Goal: Transaction & Acquisition: Purchase product/service

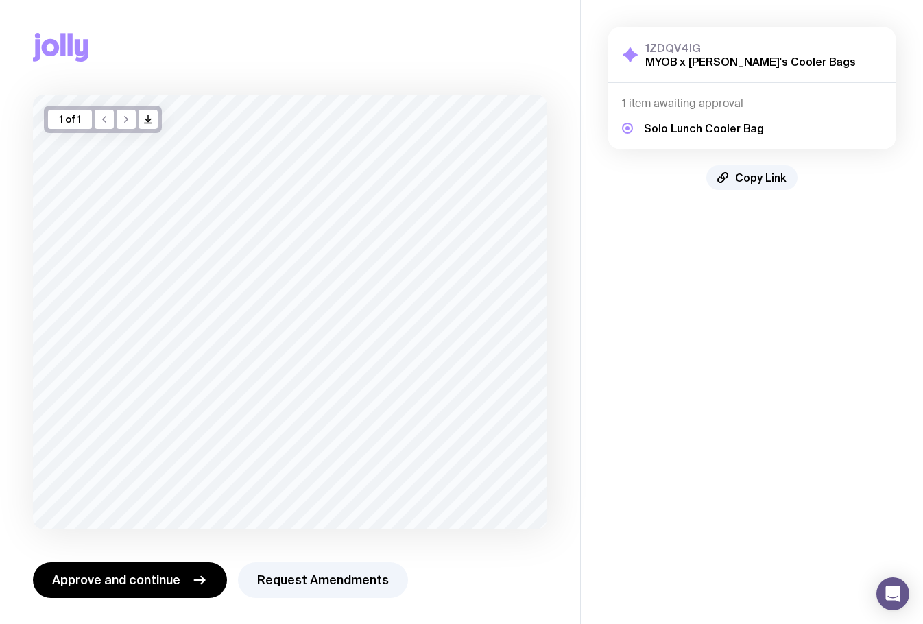
scroll to position [1, 0]
click at [145, 569] on button "Approve and continue" at bounding box center [130, 579] width 194 height 36
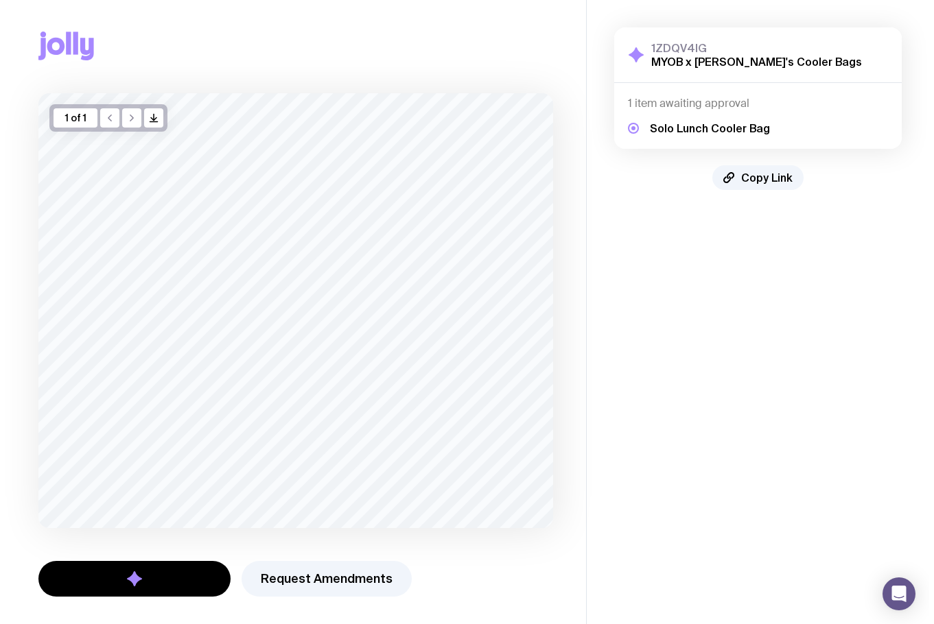
scroll to position [0, 0]
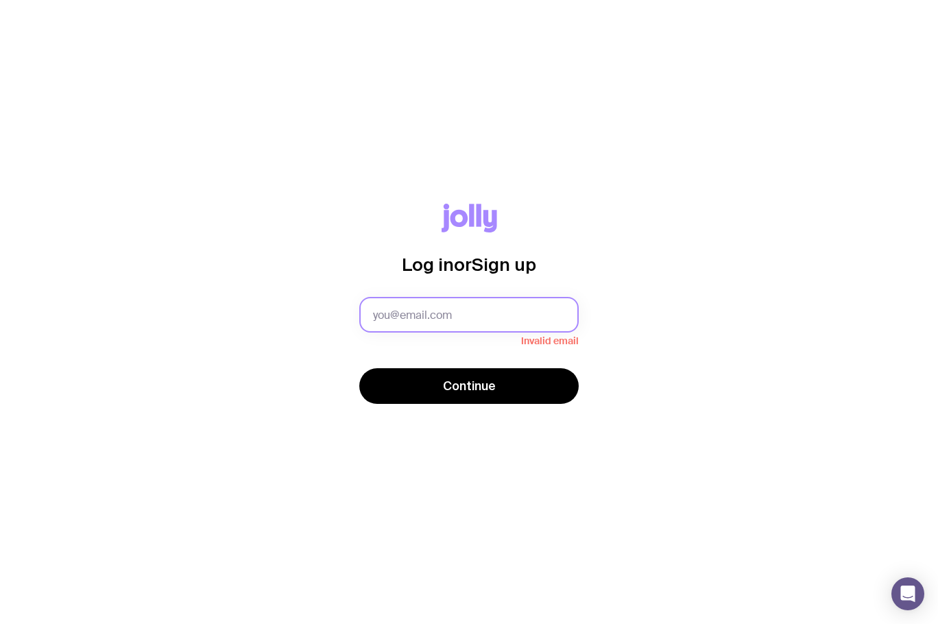
click at [451, 311] on input "text" at bounding box center [469, 315] width 220 height 36
click at [211, 296] on div "Log in or Sign up Invalid email Continue" at bounding box center [469, 312] width 873 height 217
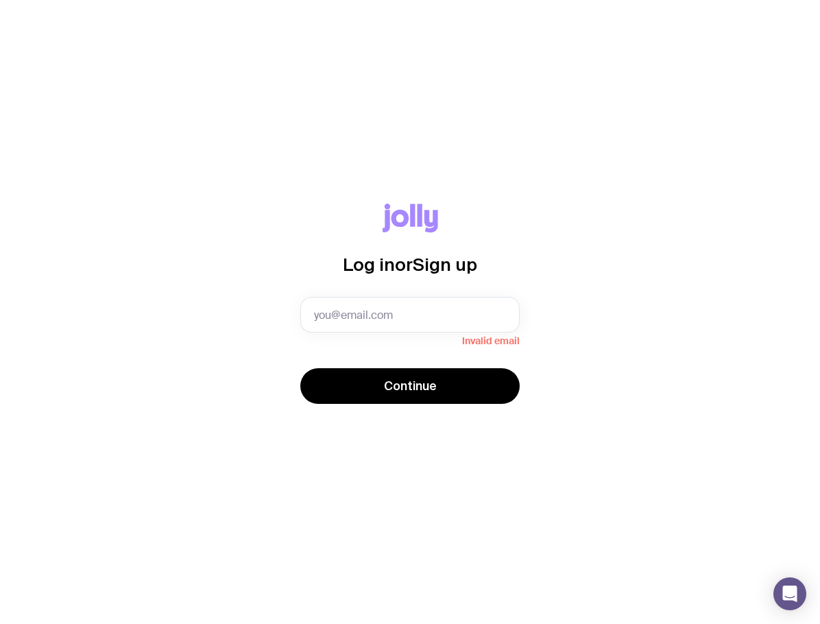
click at [174, 213] on div "Log in or Sign up Invalid email Continue" at bounding box center [410, 312] width 755 height 217
click at [244, 486] on div "Log in or Sign up Invalid email Continue" at bounding box center [410, 312] width 820 height 624
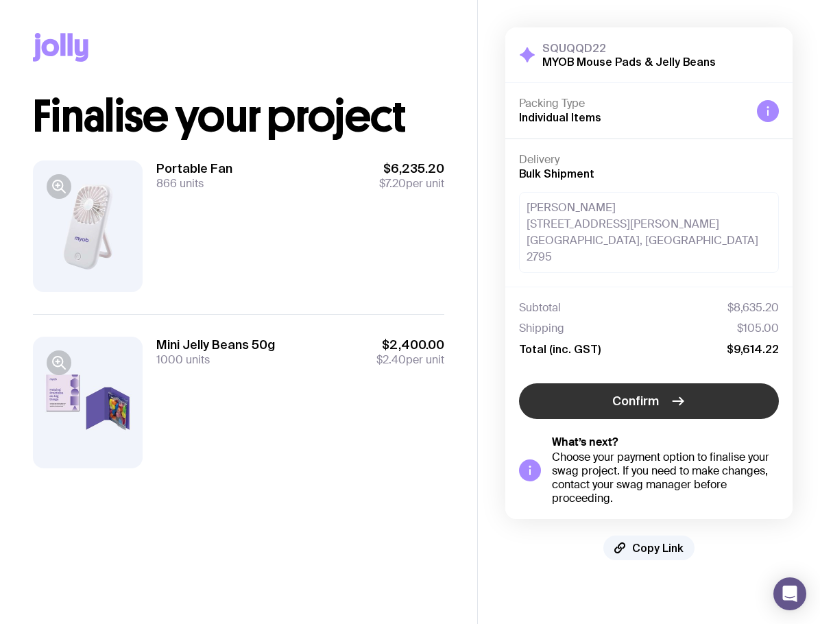
click at [656, 393] on span "Confirm" at bounding box center [636, 401] width 47 height 16
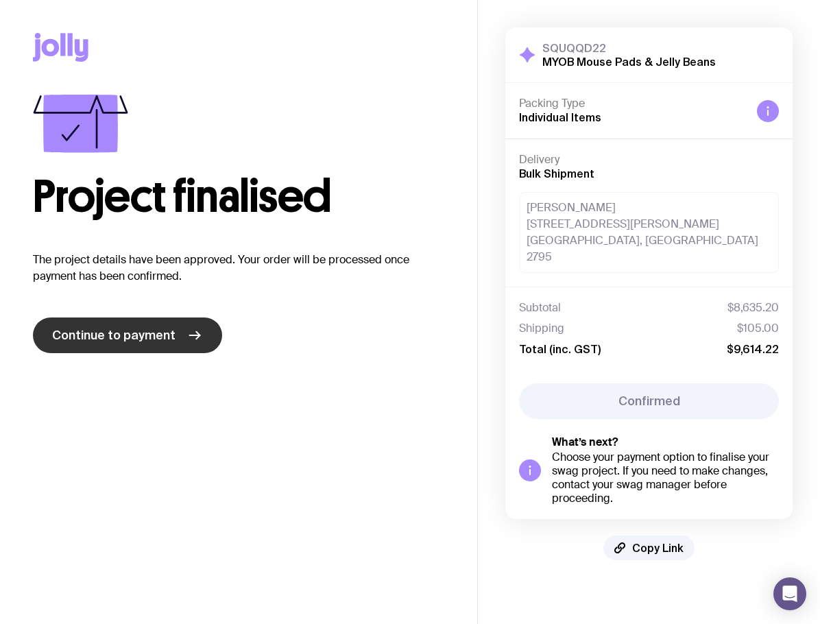
click at [141, 329] on span "Continue to payment" at bounding box center [113, 335] width 123 height 16
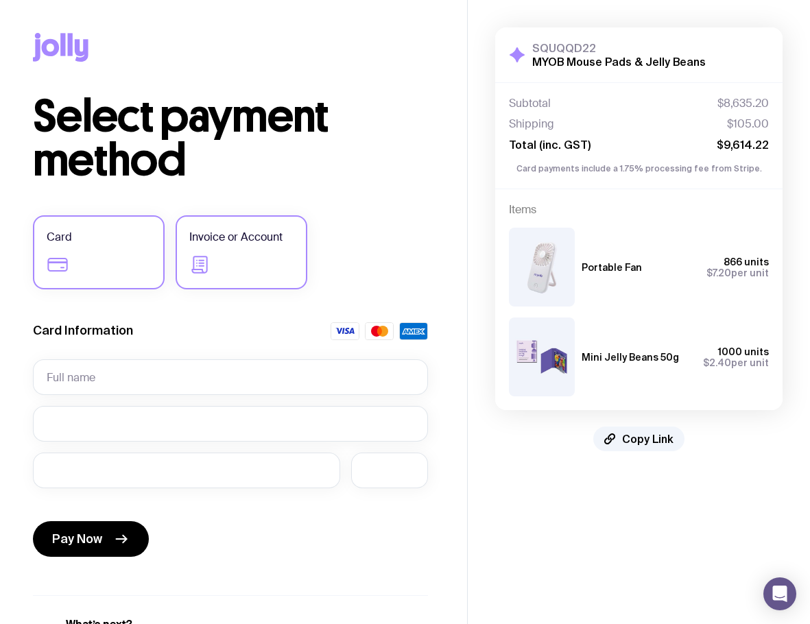
click at [235, 259] on label "Invoice or Account" at bounding box center [242, 252] width 132 height 74
click at [0, 0] on input "Invoice or Account" at bounding box center [0, 0] width 0 height 0
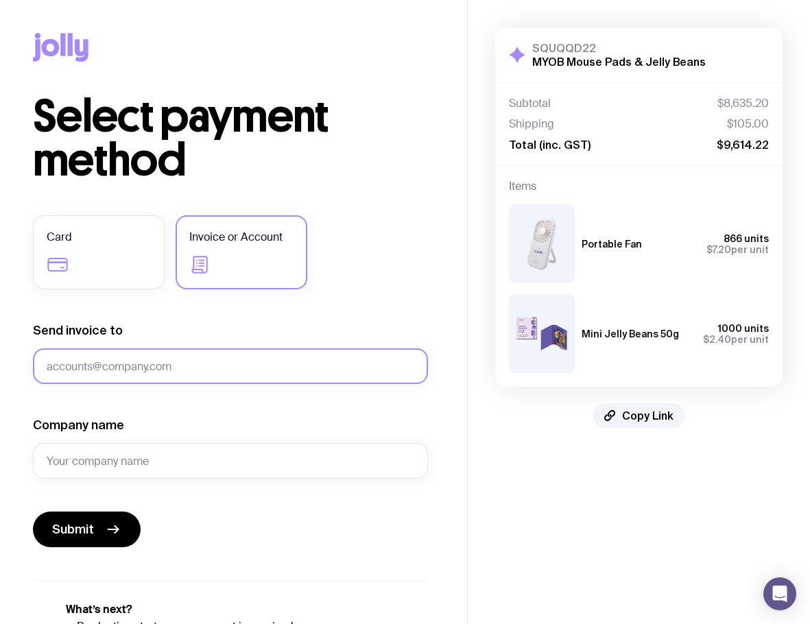
click at [260, 358] on input "Send invoice to" at bounding box center [230, 366] width 395 height 36
type input "accountspayable.au@myob.com"
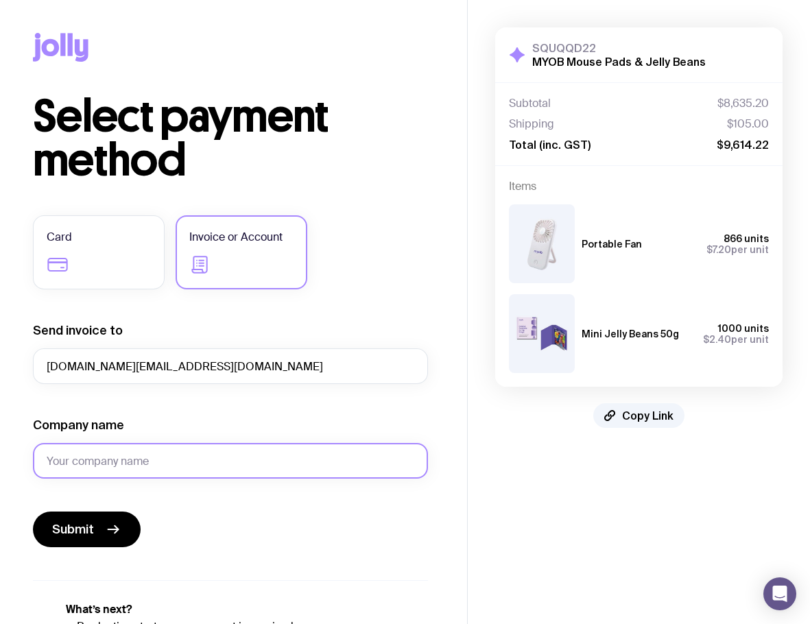
click at [146, 467] on input "Company name" at bounding box center [230, 461] width 395 height 36
type input "MYOB"
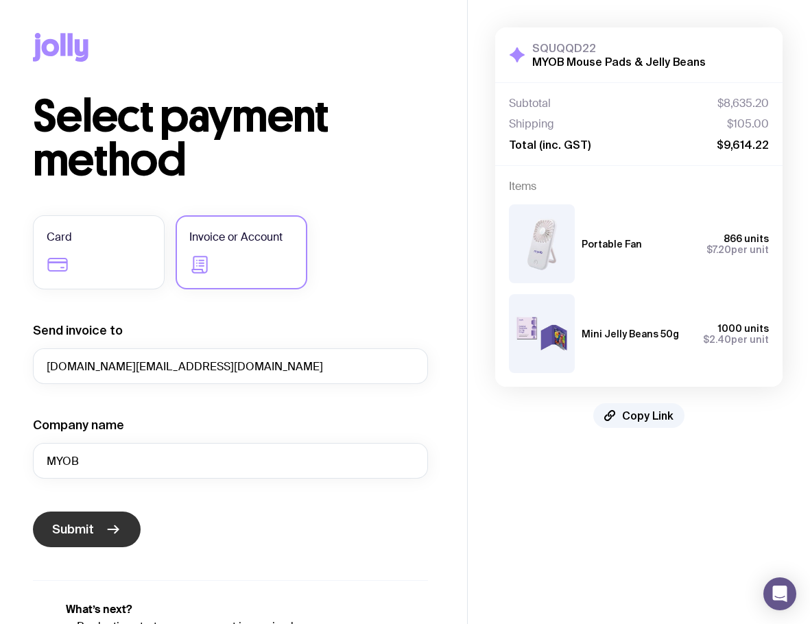
click at [85, 538] on button "Submit" at bounding box center [87, 530] width 108 height 36
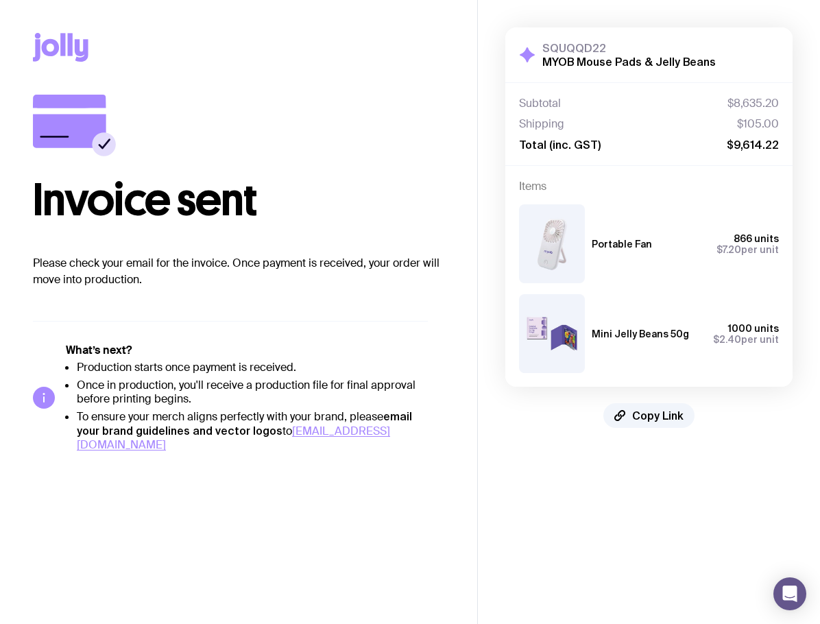
click at [521, 591] on aside "SQUQQD22 MYOB Mouse Pads & Jelly Beans Hide Details Subtotal $8,635.20 Shipping…" at bounding box center [648, 312] width 343 height 624
click at [466, 547] on main "Copy Link Invoice sent Please check your email for the invoice. Once payment is…" at bounding box center [238, 312] width 477 height 624
click at [521, 522] on aside "SQUQQD22 MYOB Mouse Pads & Jelly Beans Hide Details Subtotal $8,635.20 Shipping…" at bounding box center [648, 312] width 343 height 624
click at [512, 505] on aside "SQUQQD22 MYOB Mouse Pads & Jelly Beans Hide Details Subtotal $8,635.20 Shipping…" at bounding box center [648, 312] width 343 height 624
